Goal: Task Accomplishment & Management: Manage account settings

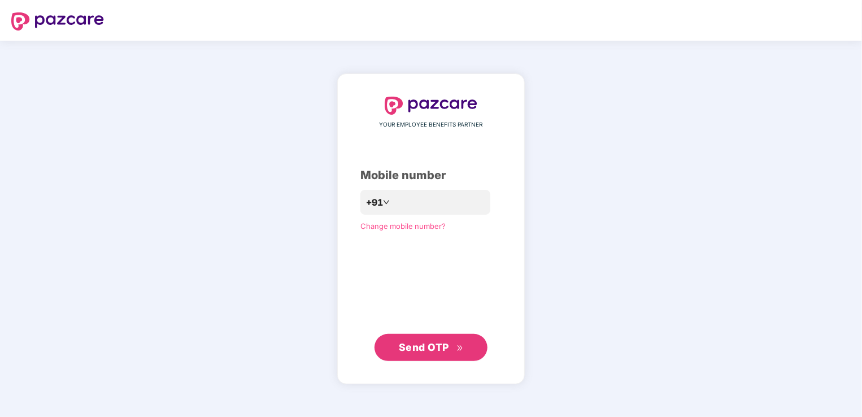
click at [438, 347] on span "Send OTP" at bounding box center [424, 347] width 50 height 12
click at [393, 204] on input "**********" at bounding box center [439, 202] width 93 height 18
type input "**********"
click at [460, 345] on icon "double-right" at bounding box center [459, 348] width 7 height 7
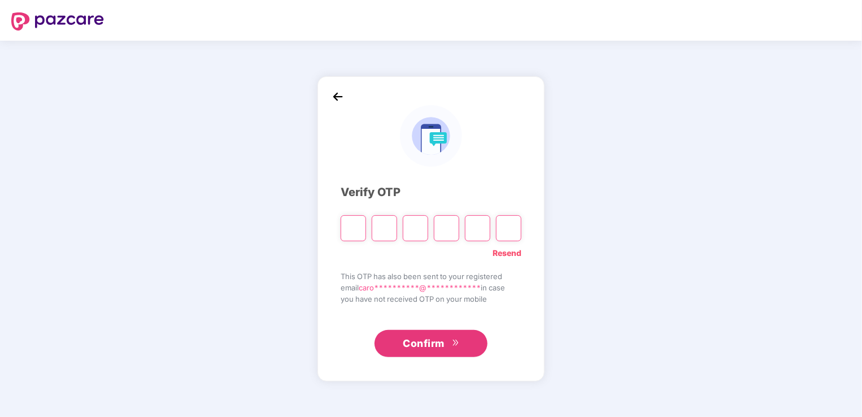
type input "*"
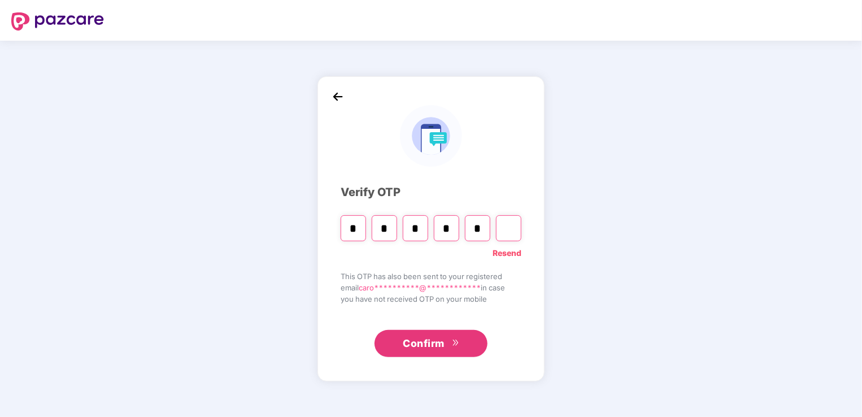
type input "*"
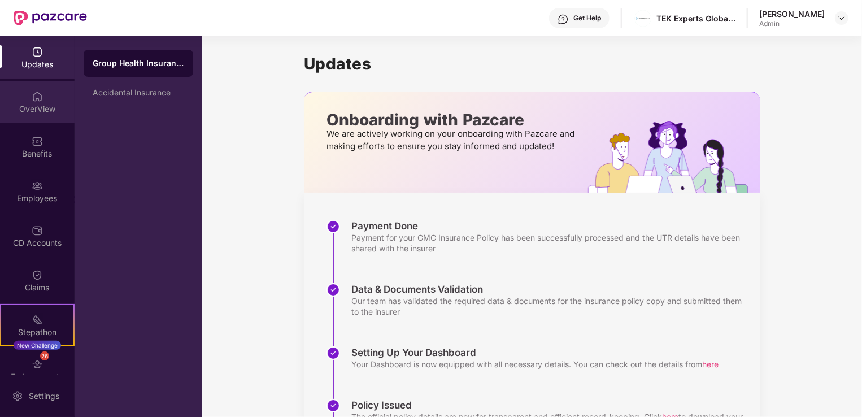
click at [24, 95] on div "OverView" at bounding box center [37, 102] width 75 height 42
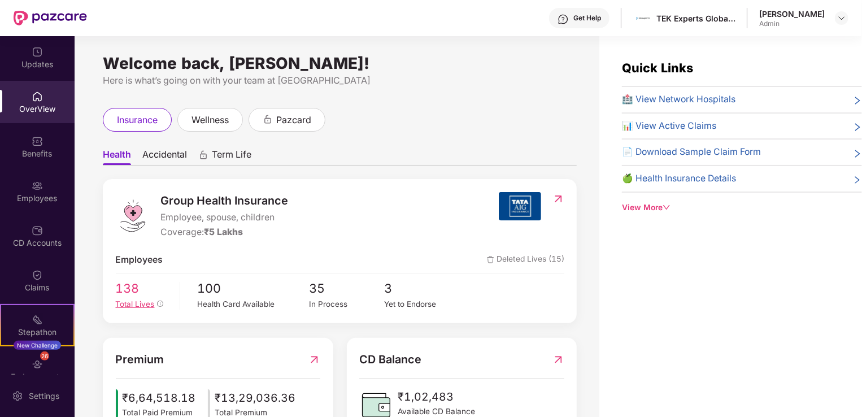
click at [142, 295] on span "138" at bounding box center [144, 288] width 56 height 19
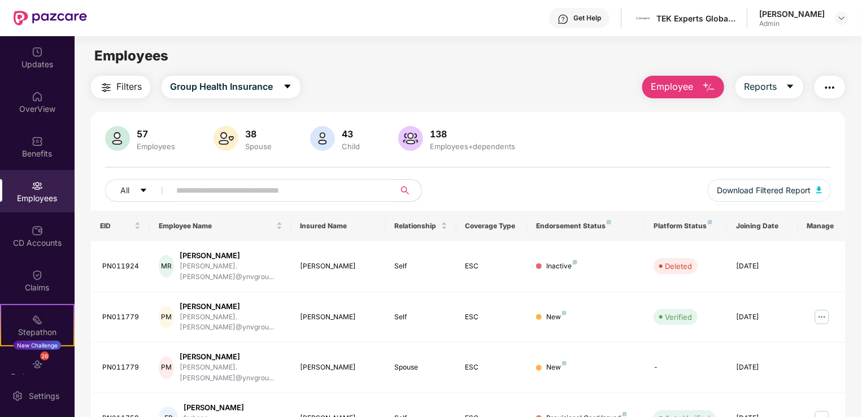
click at [708, 89] on img "button" at bounding box center [709, 88] width 14 height 14
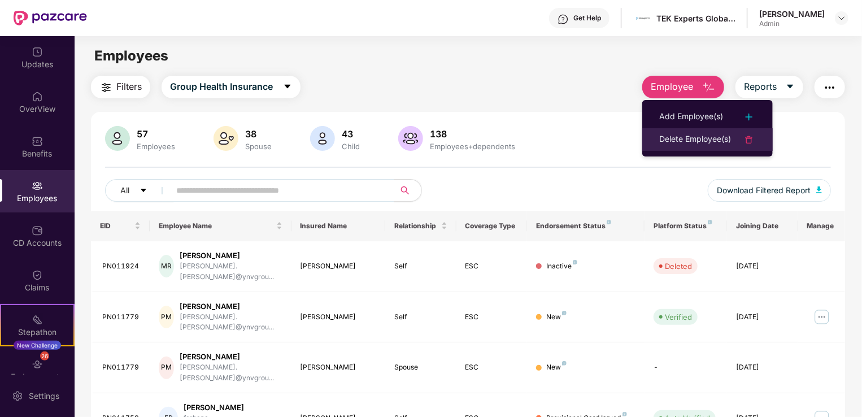
click at [699, 136] on div "Delete Employee(s)" at bounding box center [695, 140] width 72 height 14
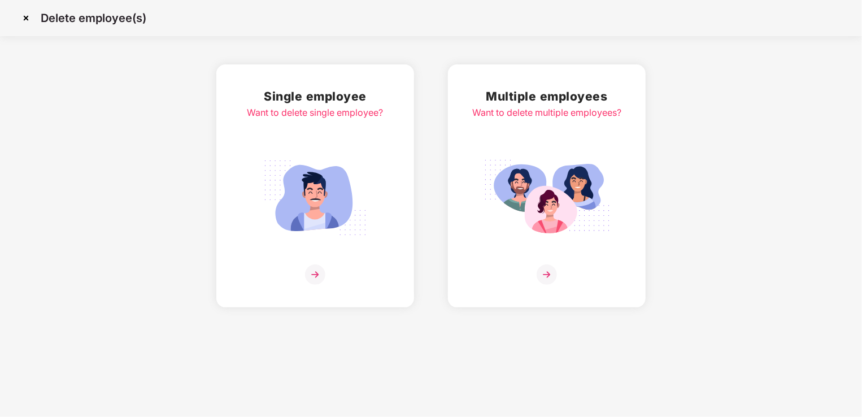
click at [544, 270] on img at bounding box center [547, 274] width 20 height 20
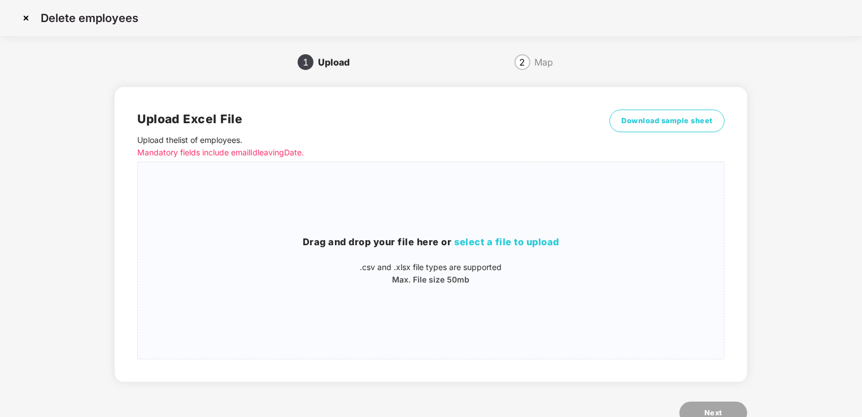
click at [294, 153] on p "Mandatory fields include emailId leavingDate." at bounding box center [357, 152] width 441 height 12
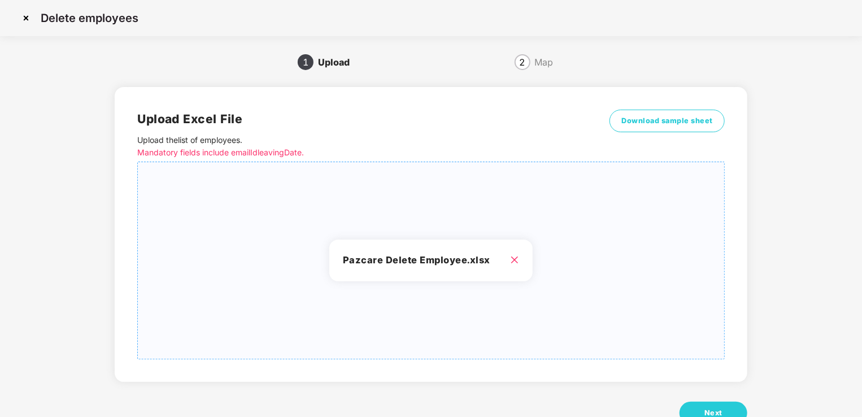
click at [516, 252] on div "Pazcare Delete Employee.xlsx" at bounding box center [430, 260] width 203 height 42
click at [517, 259] on icon "close" at bounding box center [514, 259] width 9 height 9
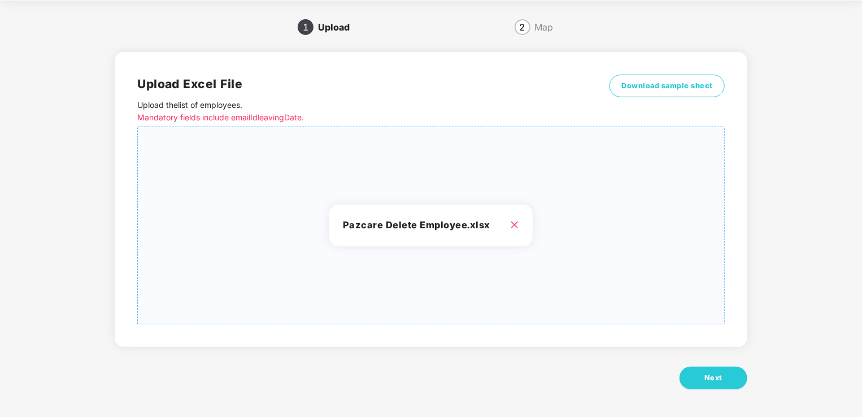
click at [515, 226] on icon "close" at bounding box center [514, 224] width 7 height 7
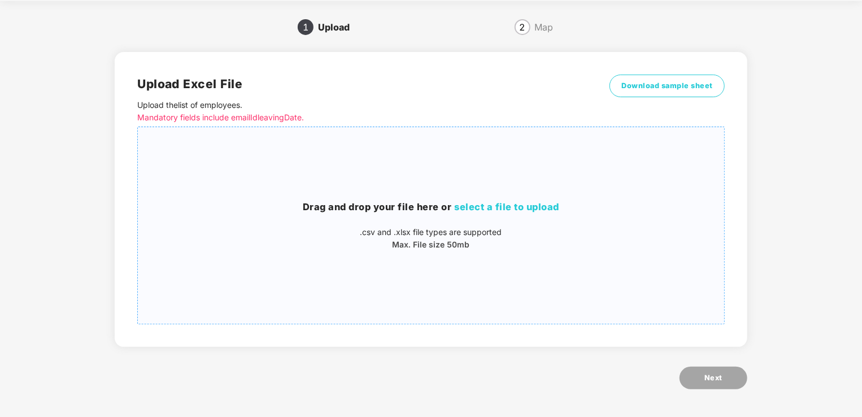
click at [368, 232] on p ".csv and .xlsx file types are supported" at bounding box center [431, 232] width 586 height 12
click at [497, 200] on h3 "Drag and drop your file here or select a file to upload" at bounding box center [431, 207] width 586 height 15
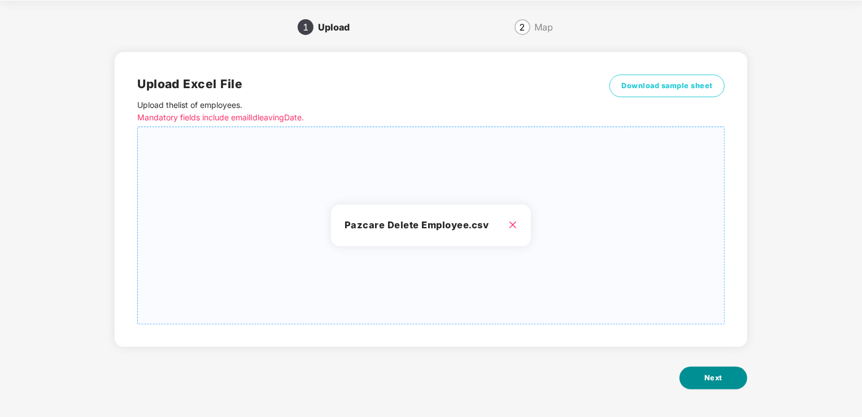
click at [696, 381] on button "Next" at bounding box center [713, 378] width 68 height 23
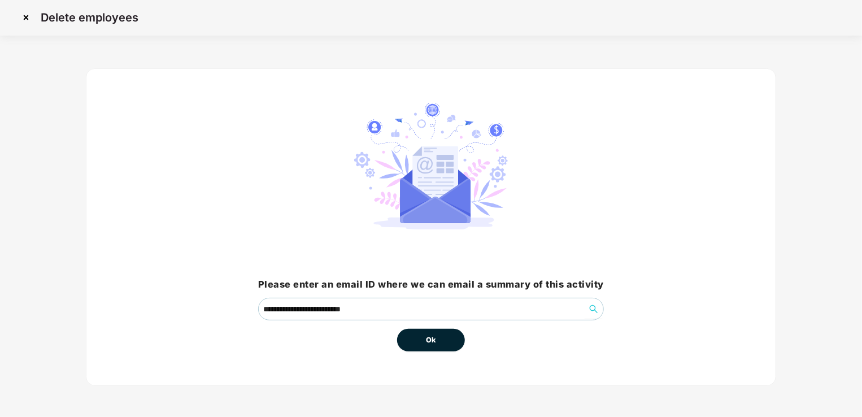
scroll to position [0, 0]
click at [431, 342] on span "Ok" at bounding box center [431, 340] width 10 height 11
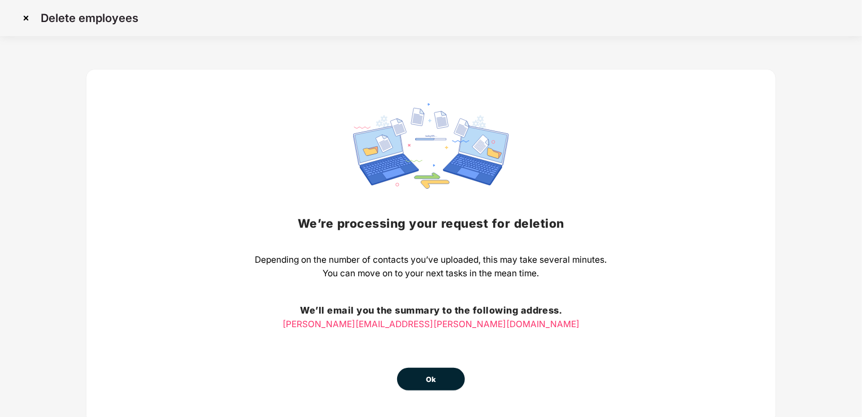
click at [435, 383] on span "Ok" at bounding box center [431, 379] width 10 height 11
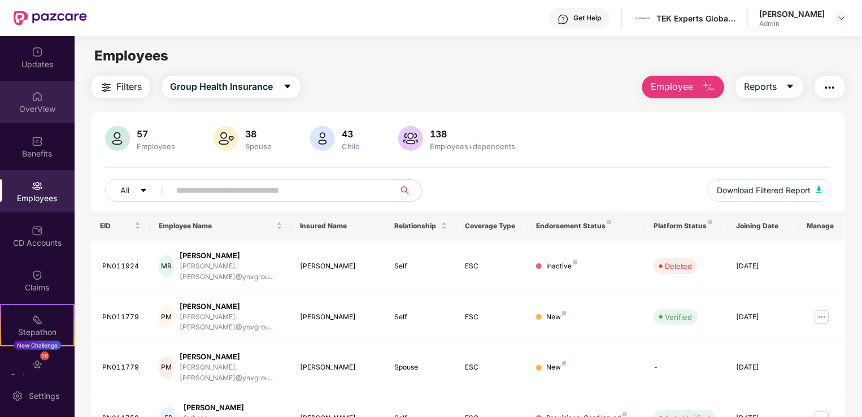
click at [41, 98] on img at bounding box center [37, 96] width 11 height 11
